Goal: Transaction & Acquisition: Purchase product/service

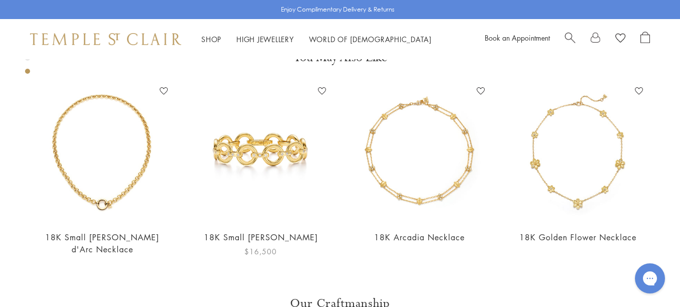
scroll to position [766, 0]
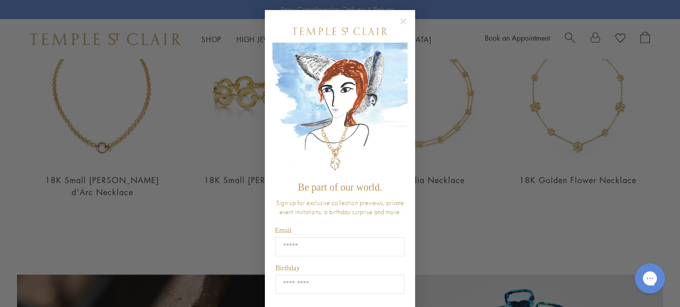
click at [110, 124] on div "Close dialog Be part of our world. Sign up for exclusive collection previews, p…" at bounding box center [340, 153] width 680 height 307
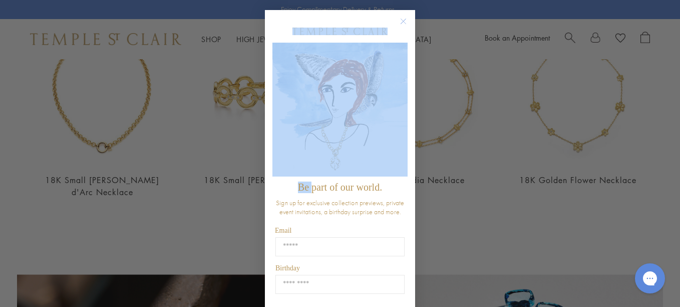
click at [110, 124] on div "Close dialog Be part of our world. Sign up for exclusive collection previews, p…" at bounding box center [340, 153] width 680 height 307
drag, startPoint x: 110, startPoint y: 124, endPoint x: 124, endPoint y: 131, distance: 15.0
click at [124, 131] on div "Close dialog Be part of our world. Sign up for exclusive collection previews, p…" at bounding box center [340, 153] width 680 height 307
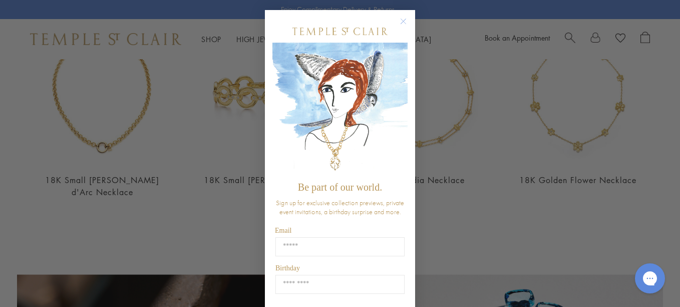
click at [399, 19] on circle "Close dialog" at bounding box center [404, 22] width 12 height 12
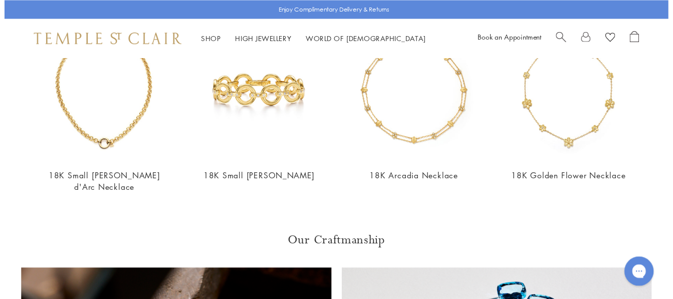
scroll to position [751, 0]
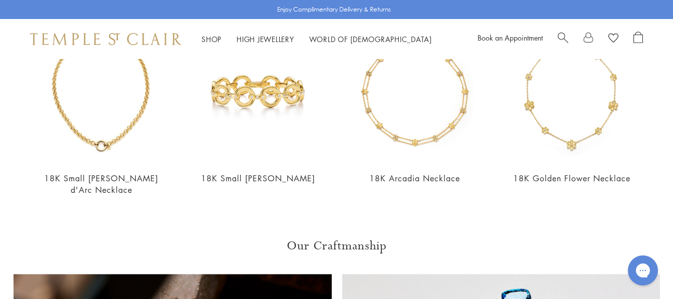
click at [111, 130] on img at bounding box center [101, 94] width 137 height 137
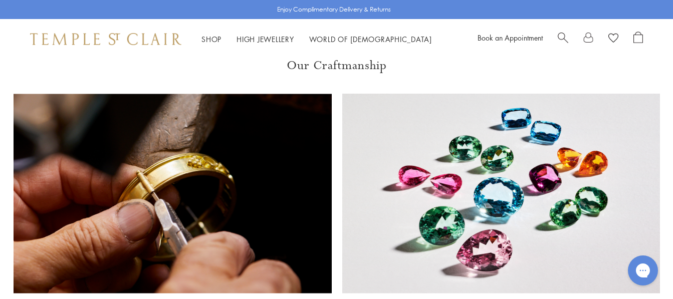
scroll to position [710, 0]
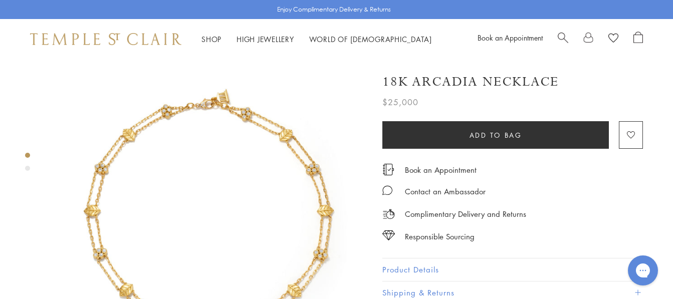
click at [236, 178] on img at bounding box center [208, 217] width 317 height 317
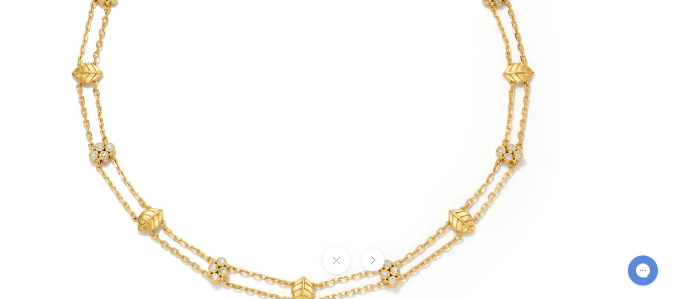
drag, startPoint x: 303, startPoint y: 163, endPoint x: 199, endPoint y: 105, distance: 118.4
click at [199, 105] on img at bounding box center [303, 86] width 586 height 586
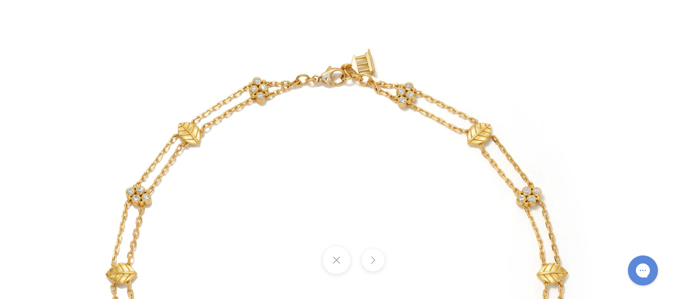
drag, startPoint x: 650, startPoint y: 146, endPoint x: 650, endPoint y: 140, distance: 5.5
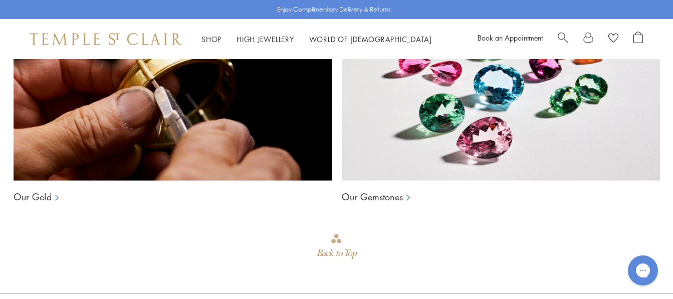
scroll to position [710, 0]
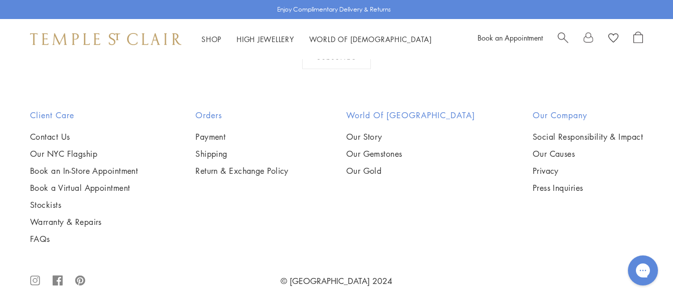
scroll to position [1403, 0]
